Goal: Task Accomplishment & Management: Complete application form

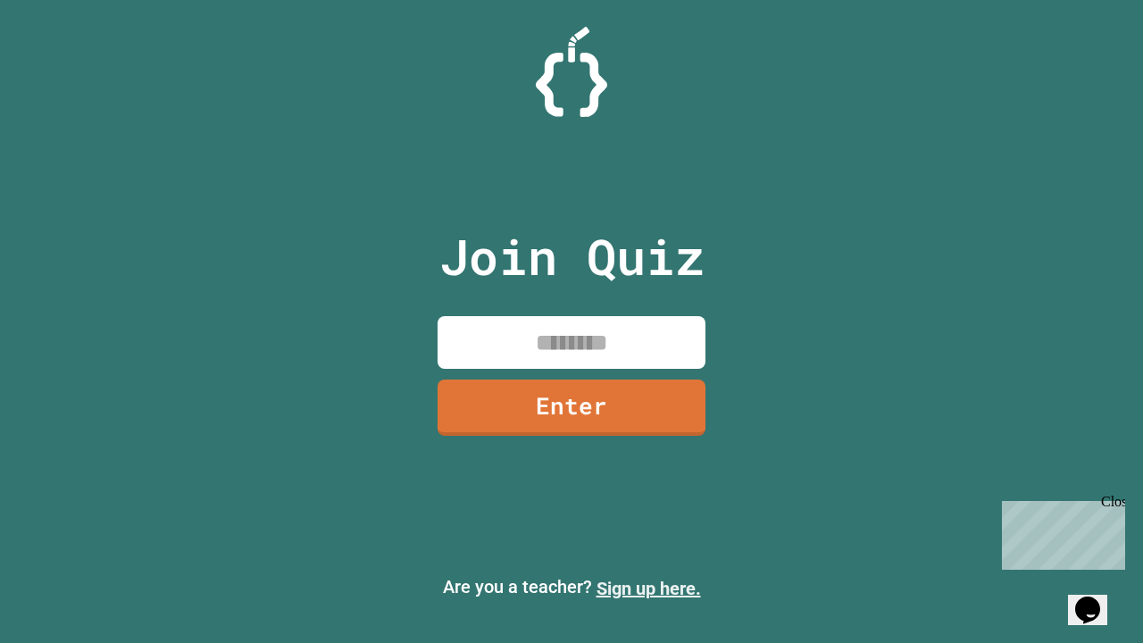
click at [648, 588] on link "Sign up here." at bounding box center [648, 588] width 104 height 21
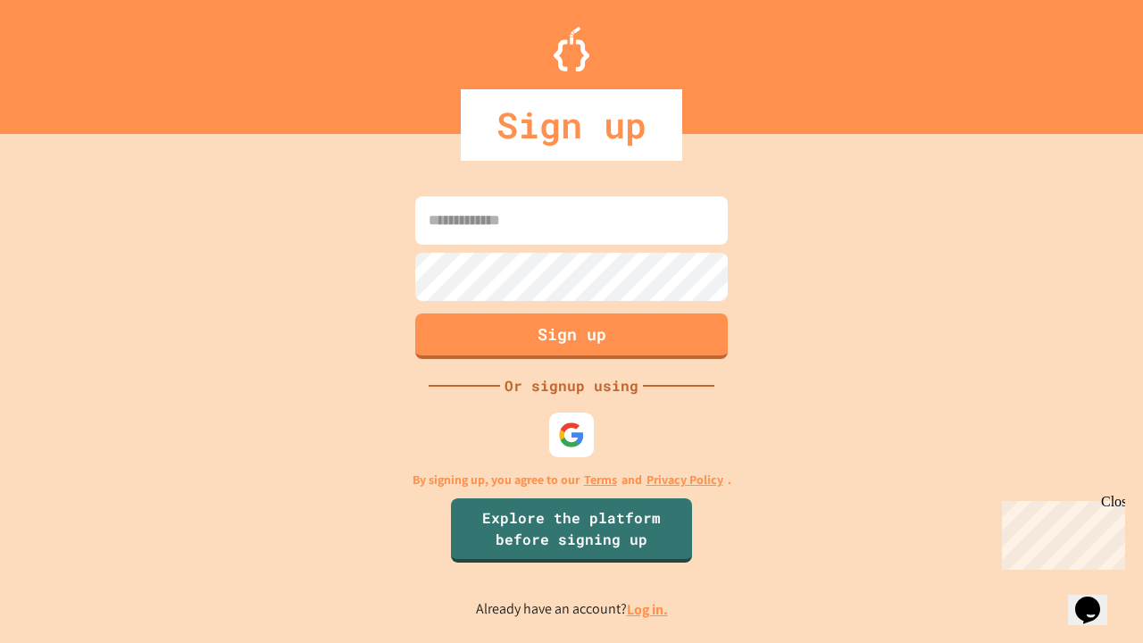
click at [648, 609] on link "Log in." at bounding box center [647, 609] width 41 height 19
